Goal: Task Accomplishment & Management: Manage account settings

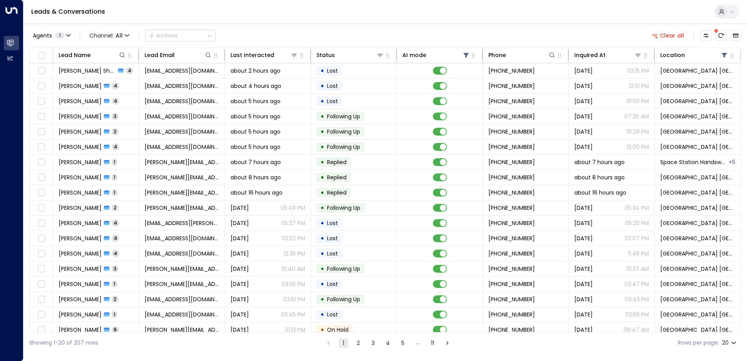
scroll to position [38, 0]
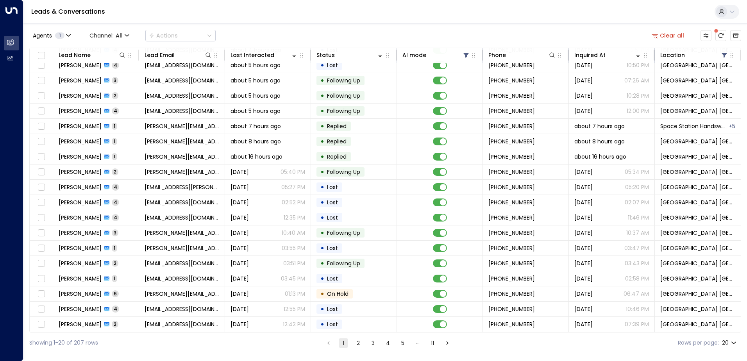
click at [726, 38] on div at bounding box center [721, 35] width 41 height 11
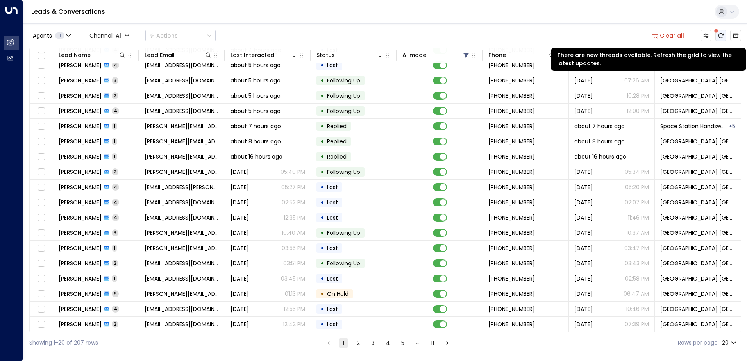
click at [723, 36] on icon "There are new threads available. Refresh the grid to view the latest updates." at bounding box center [721, 35] width 6 height 6
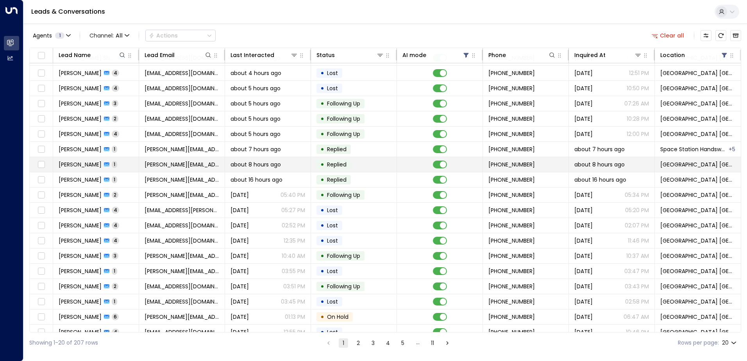
scroll to position [0, 0]
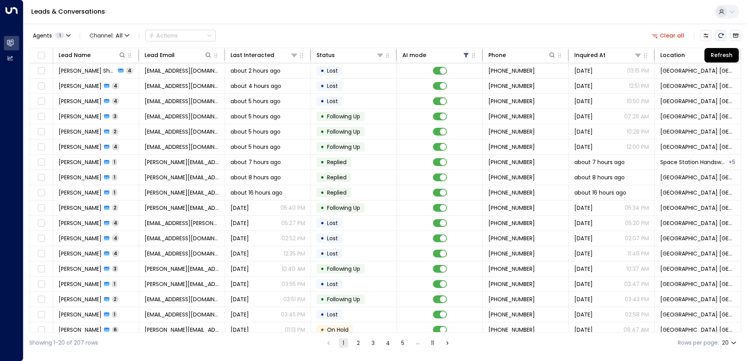
click at [721, 36] on icon "Refresh" at bounding box center [721, 35] width 6 height 6
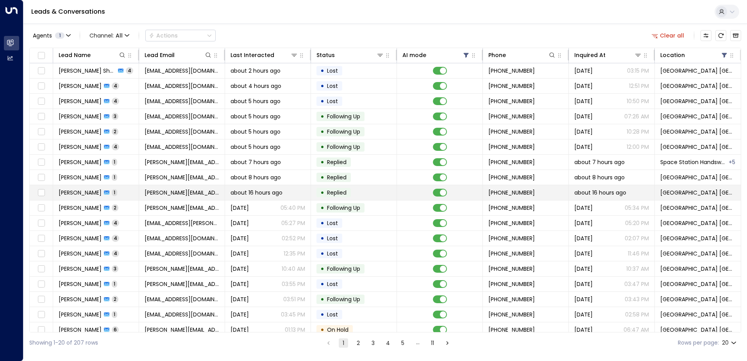
click at [266, 192] on span "about 16 hours ago" at bounding box center [257, 193] width 52 height 8
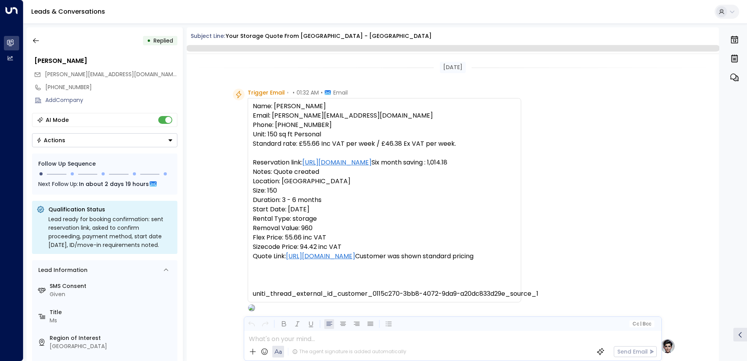
scroll to position [296, 0]
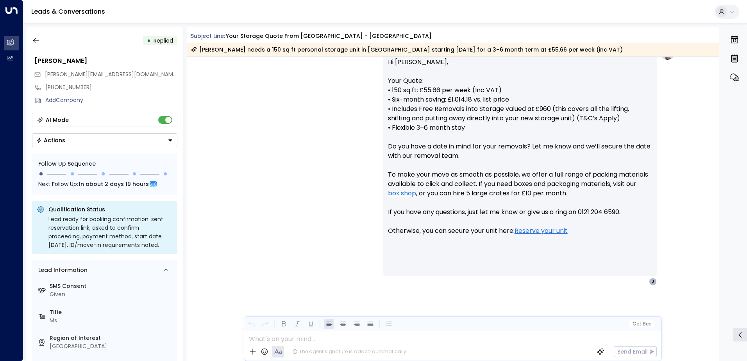
click at [53, 144] on button "Actions" at bounding box center [104, 140] width 145 height 14
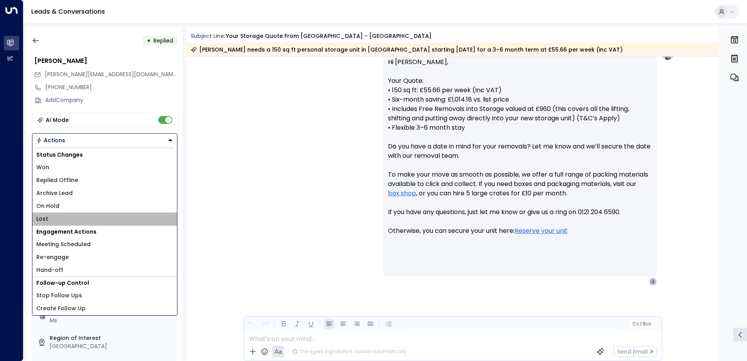
click at [43, 219] on span "Lost" at bounding box center [42, 219] width 12 height 8
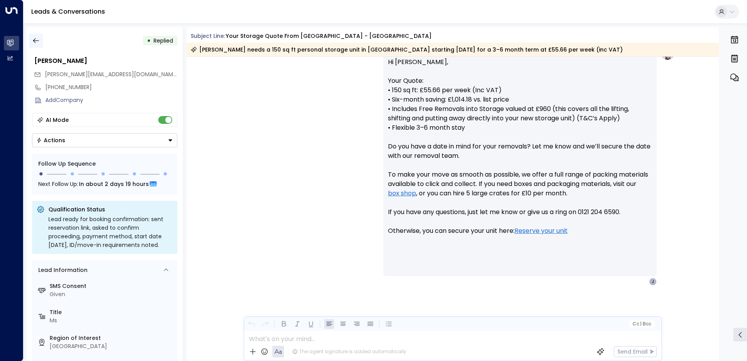
click at [33, 44] on icon "button" at bounding box center [36, 41] width 8 height 8
